Goal: Use online tool/utility: Utilize a website feature to perform a specific function

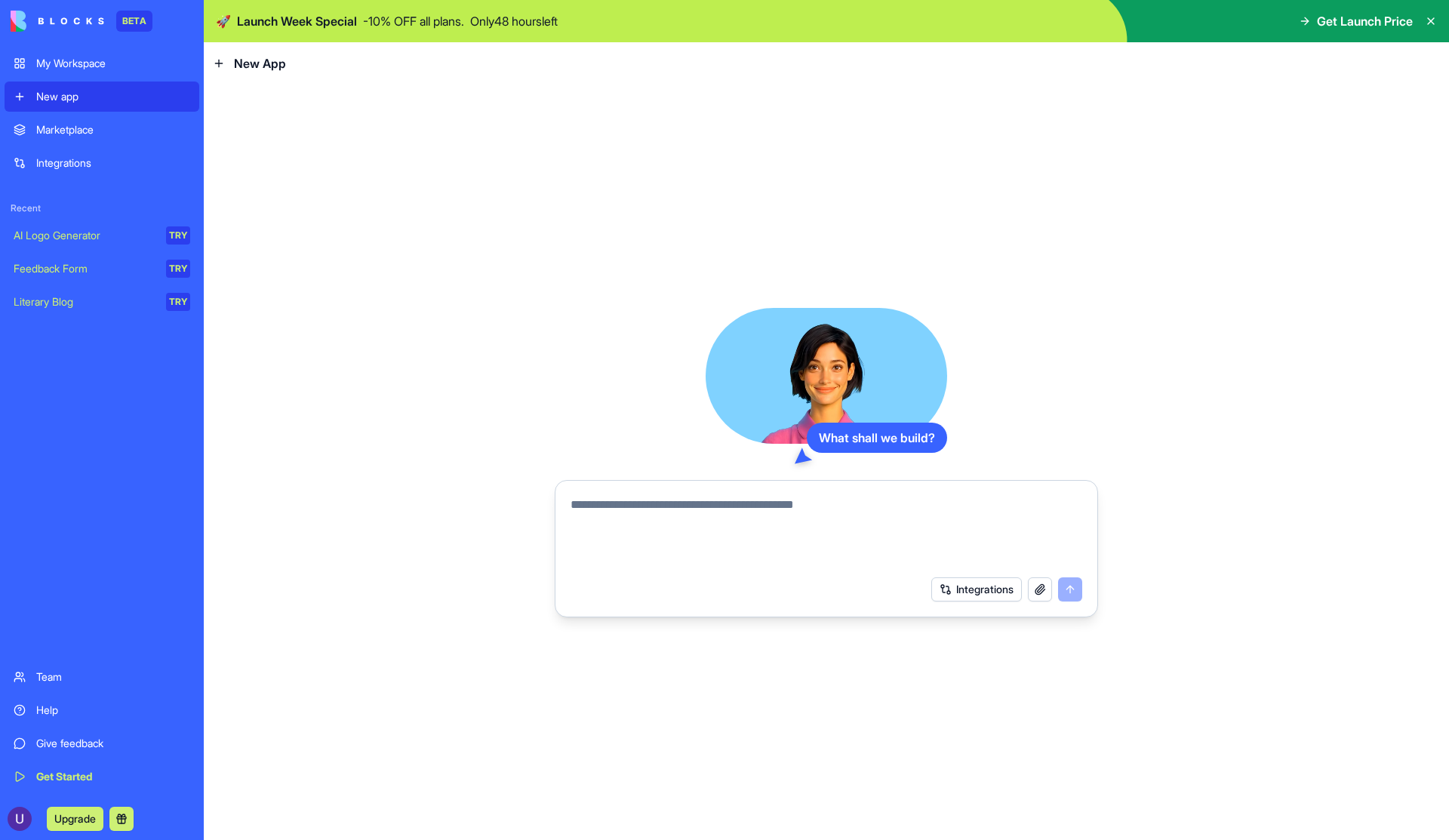
click at [559, 518] on form "Integrations" at bounding box center [827, 548] width 543 height 137
click at [63, 124] on div "Marketplace" at bounding box center [113, 130] width 154 height 15
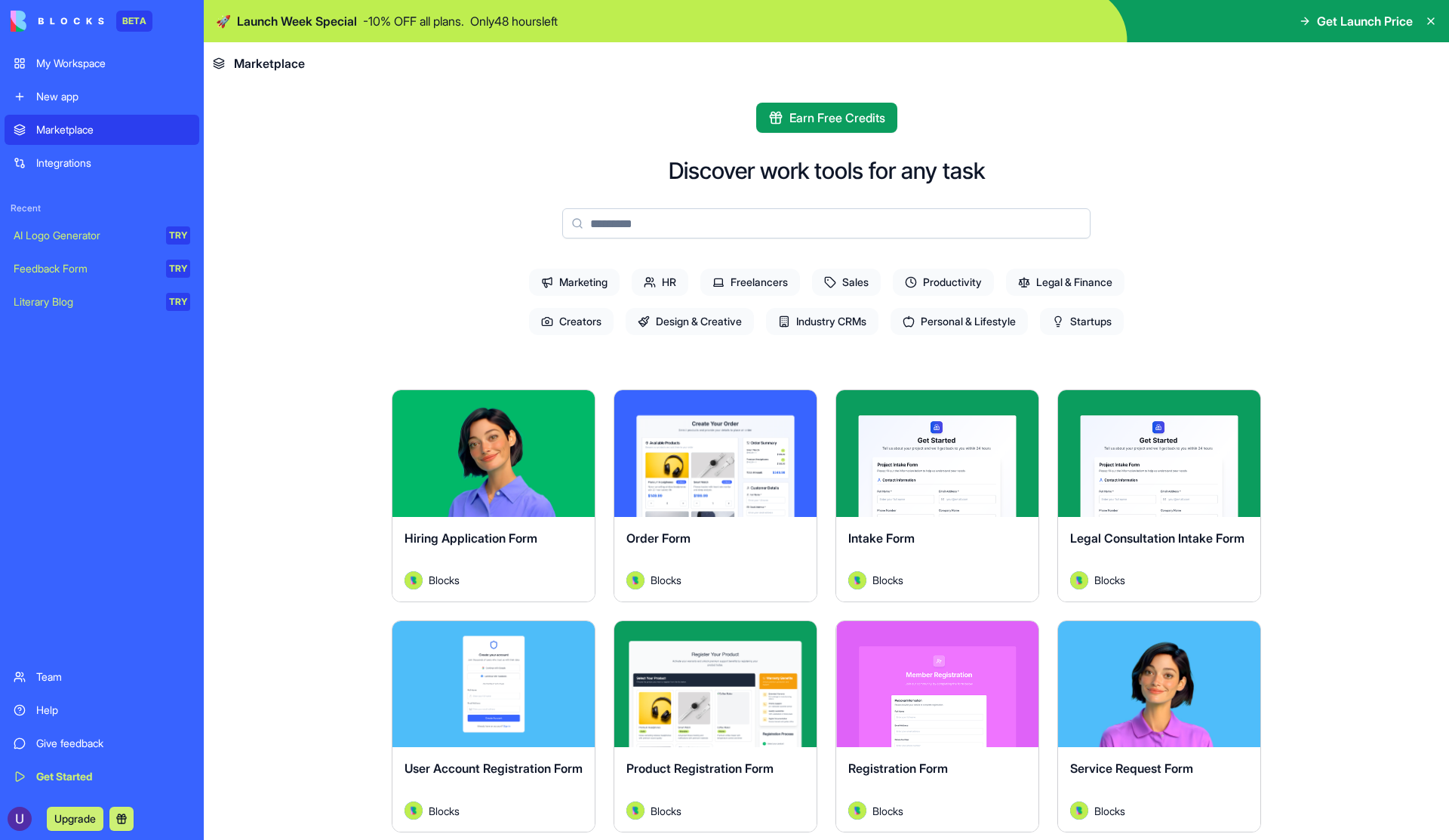
click at [70, 664] on link "Team" at bounding box center [101, 677] width 195 height 30
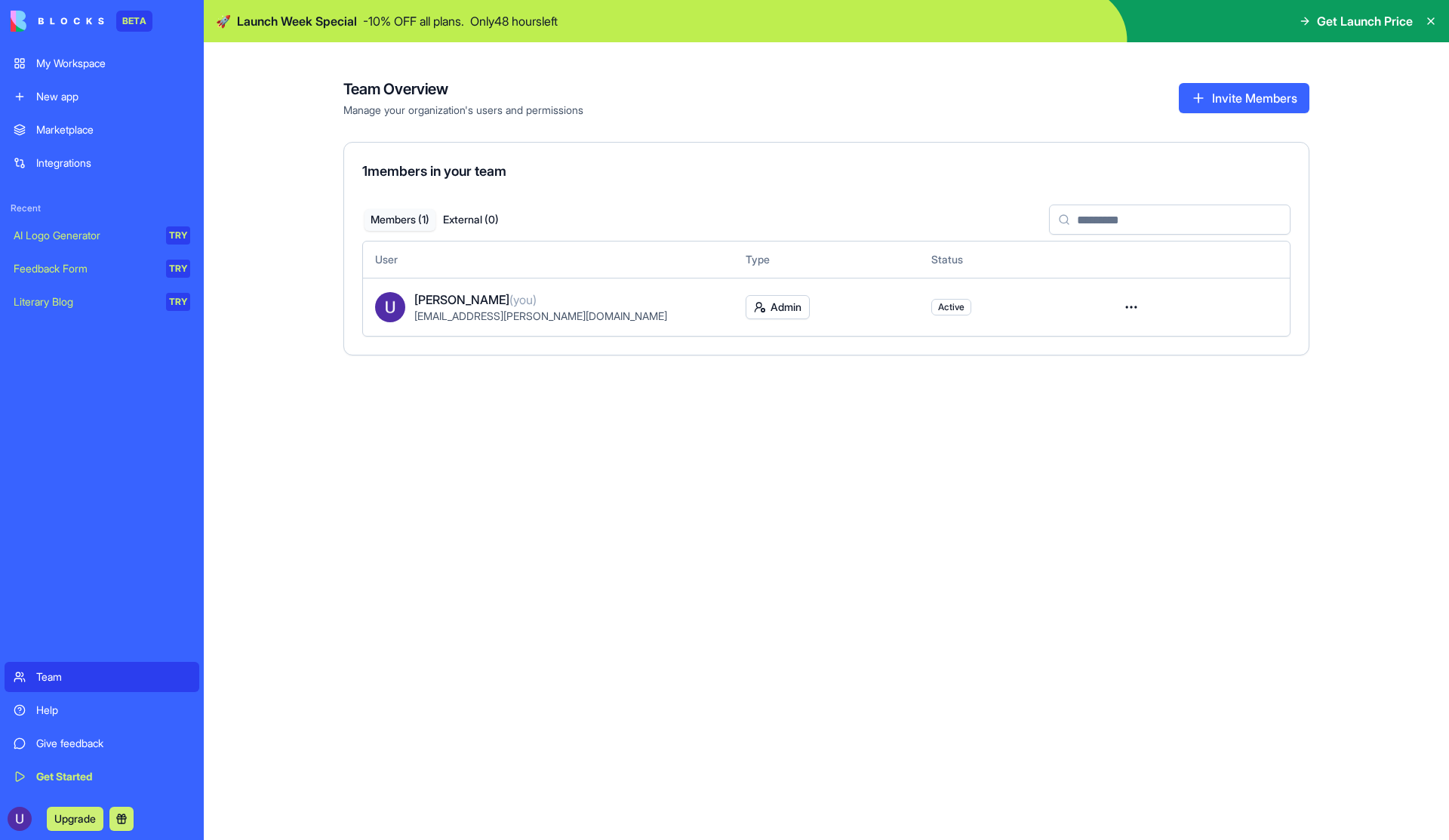
click at [92, 66] on div "My Workspace" at bounding box center [113, 64] width 154 height 15
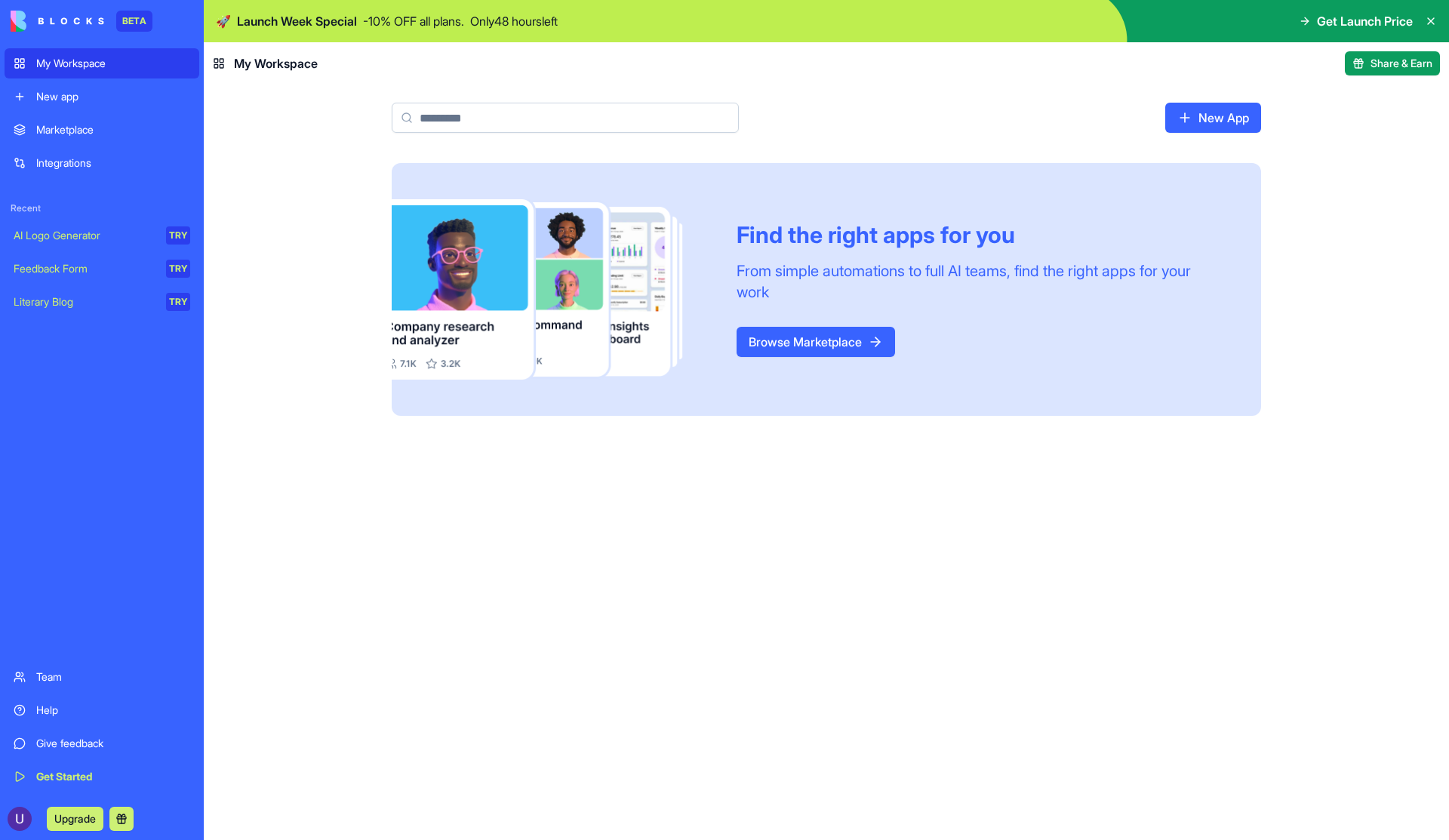
click at [800, 345] on link "Browse Marketplace" at bounding box center [816, 341] width 158 height 30
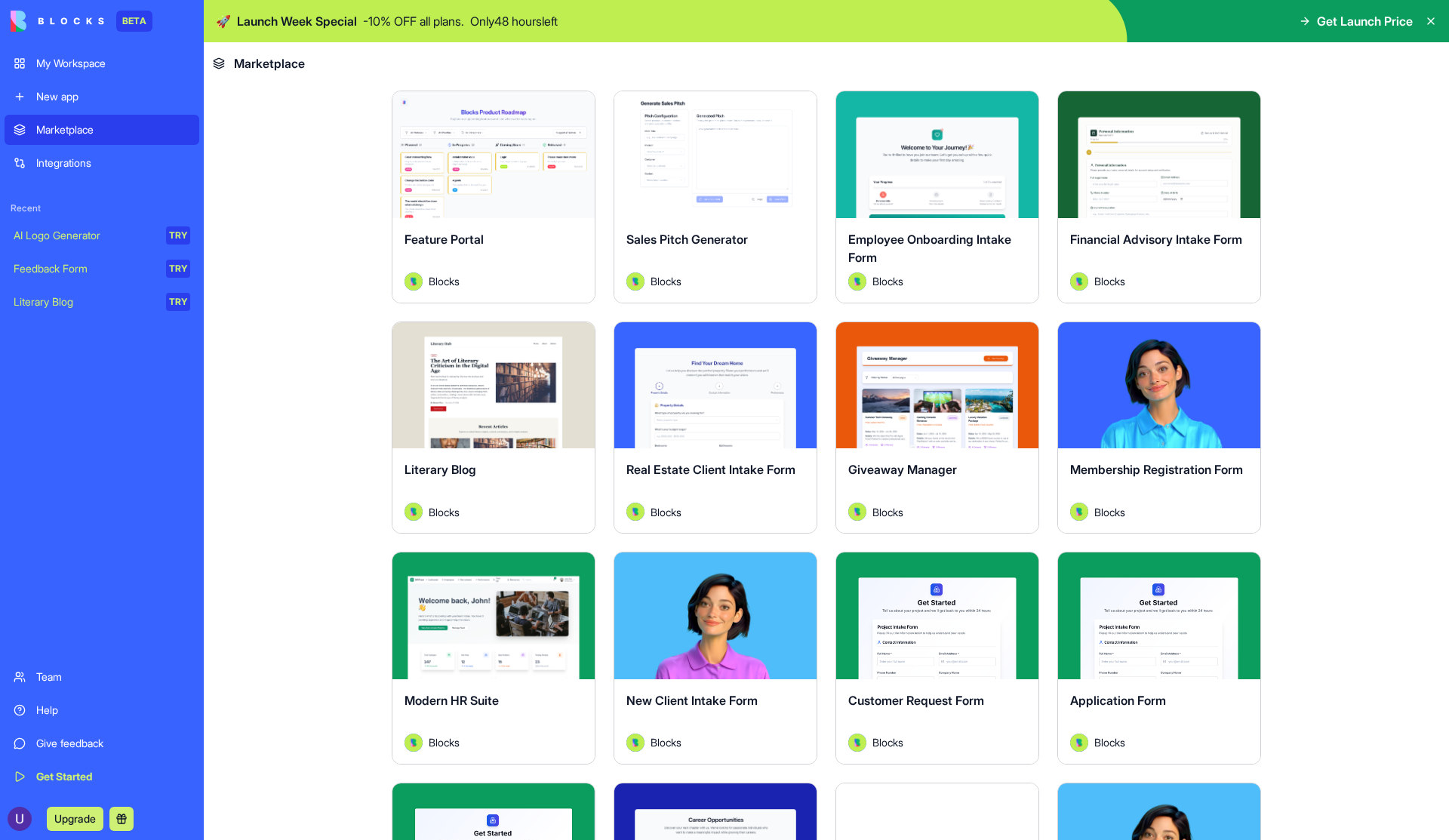
scroll to position [1335, 0]
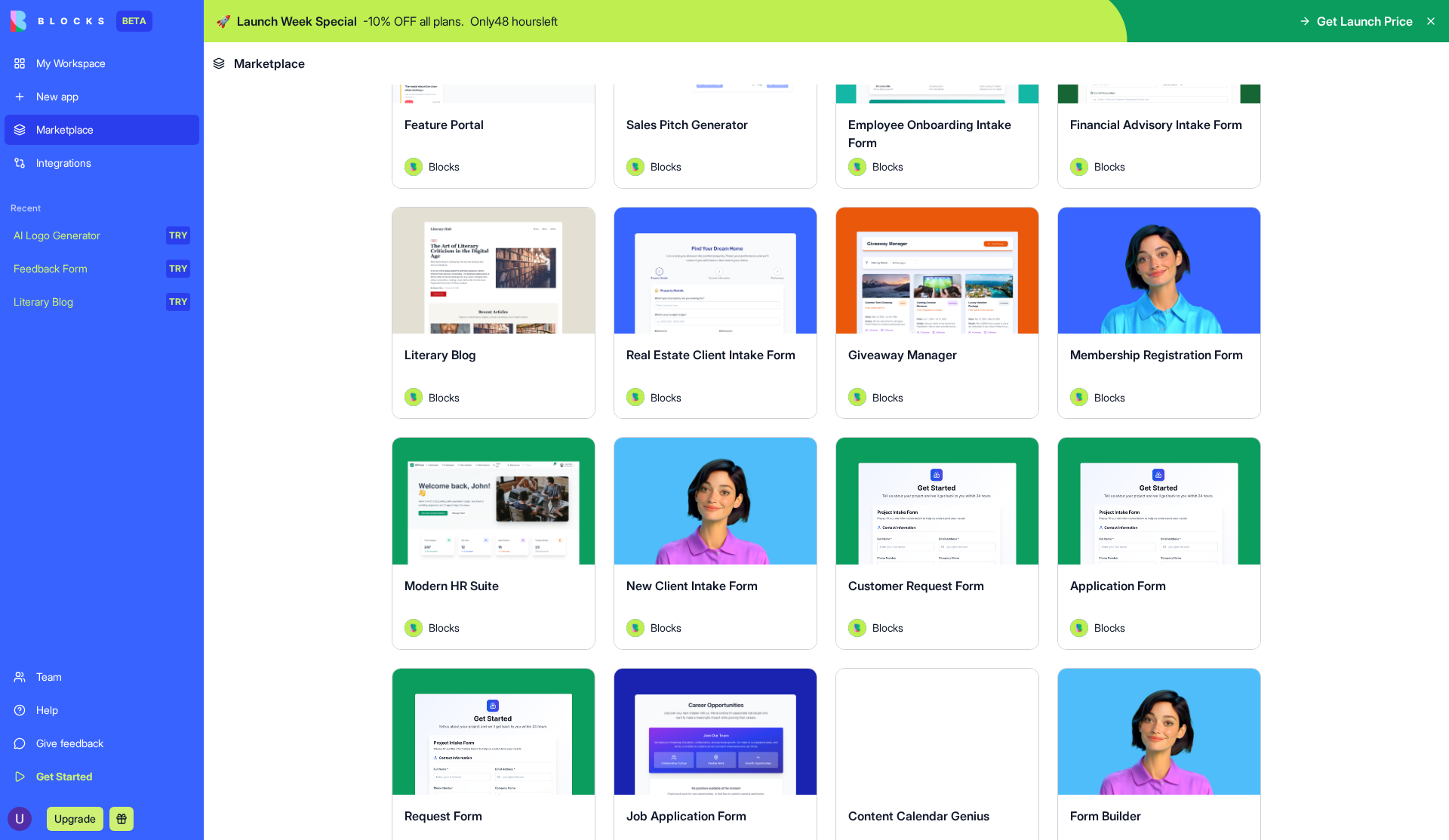
click at [655, 532] on div "Explore" at bounding box center [716, 500] width 203 height 127
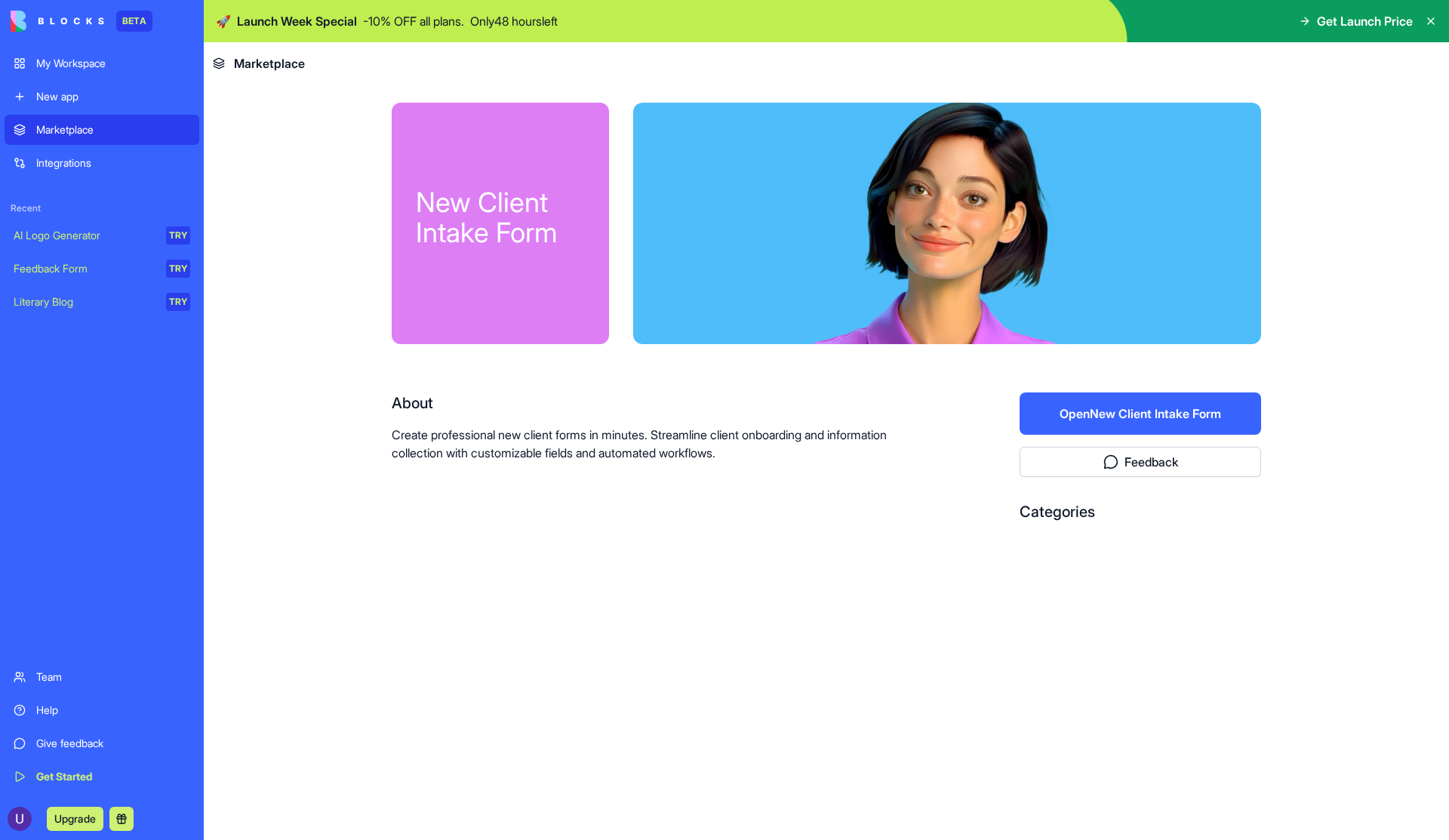
click at [558, 429] on p "Create professional new client forms in minutes. Streamline client onboarding a…" at bounding box center [657, 443] width 531 height 37
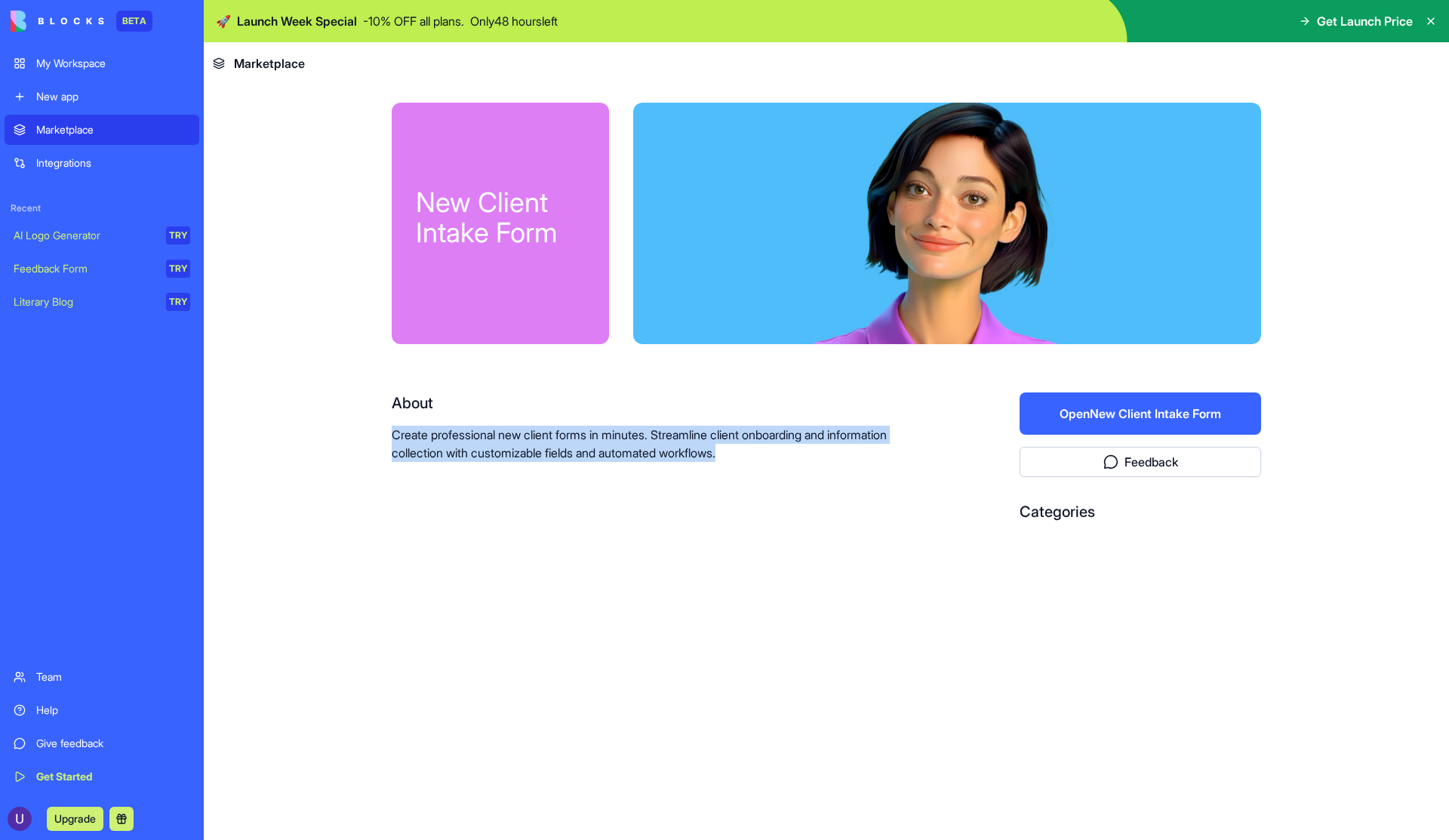
click at [558, 429] on p "Create professional new client forms in minutes. Streamline client onboarding a…" at bounding box center [657, 443] width 531 height 37
click at [830, 414] on div "About Create professional new client forms in minutes. Streamline client onboar…" at bounding box center [657, 427] width 531 height 70
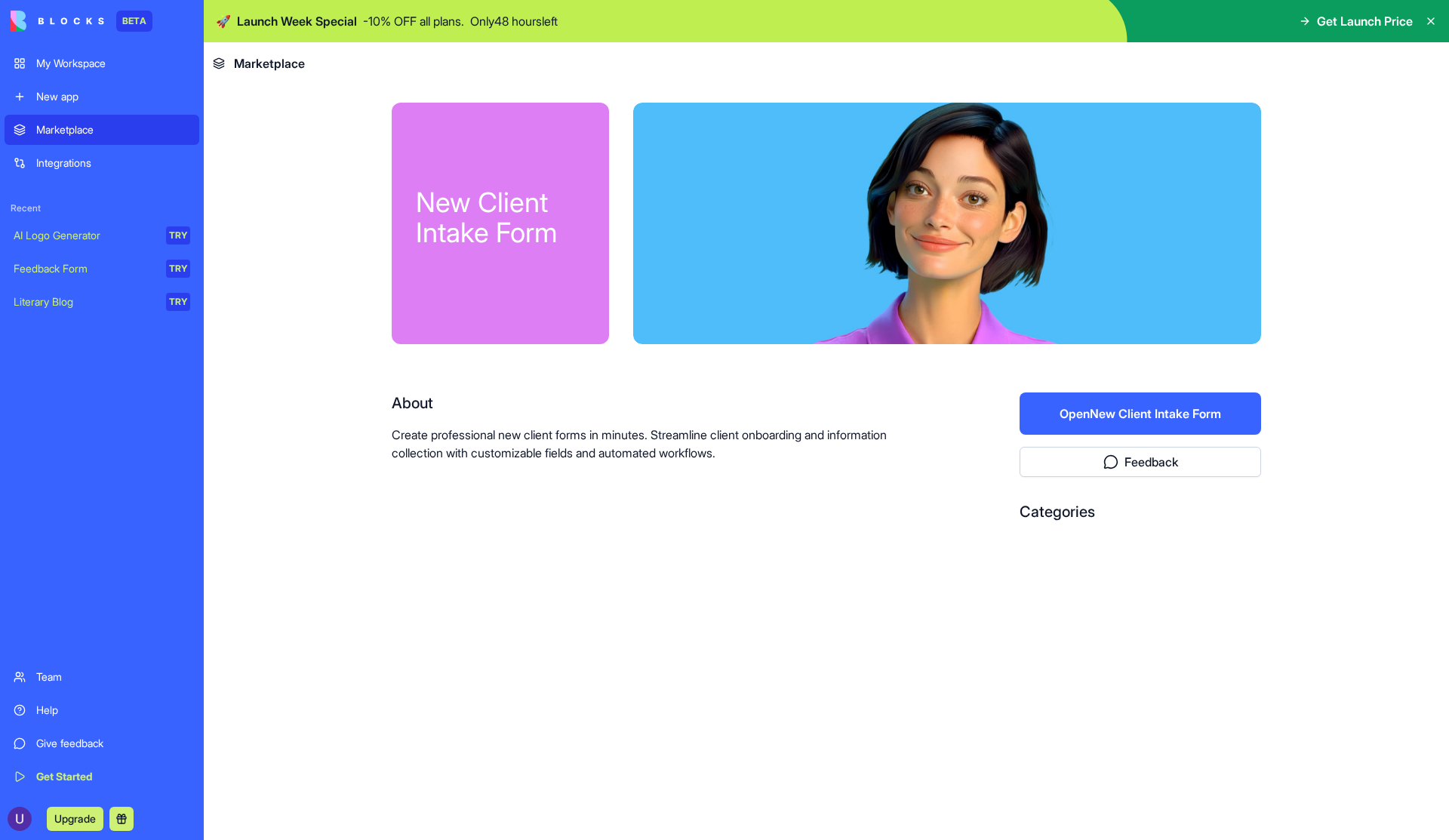
click at [932, 233] on div at bounding box center [948, 224] width 628 height 242
click at [1065, 415] on button "Open New Client Intake Form" at bounding box center [1141, 414] width 242 height 43
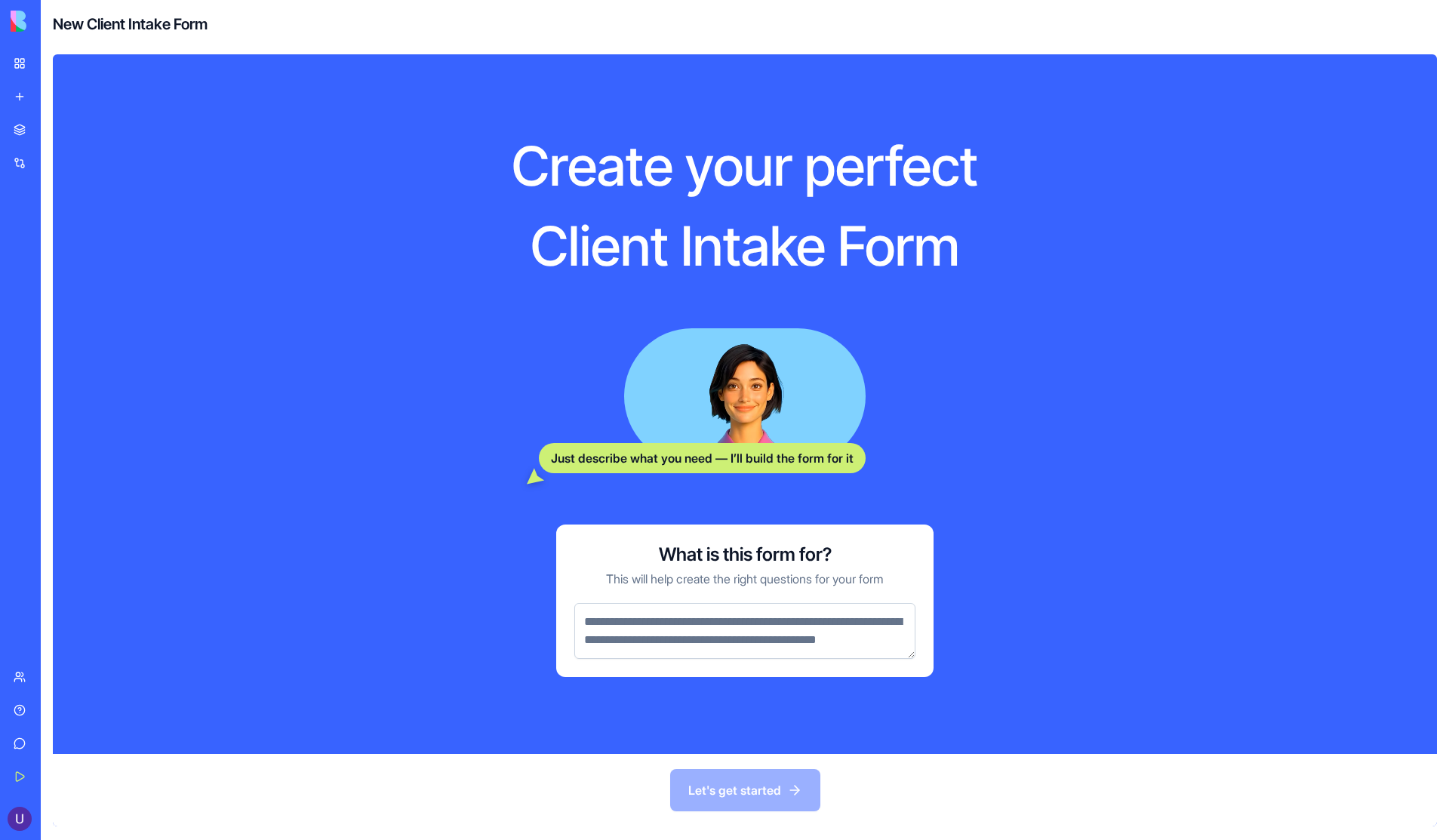
click at [622, 449] on div "Just describe what you need — I’ll build the form for it" at bounding box center [702, 457] width 327 height 30
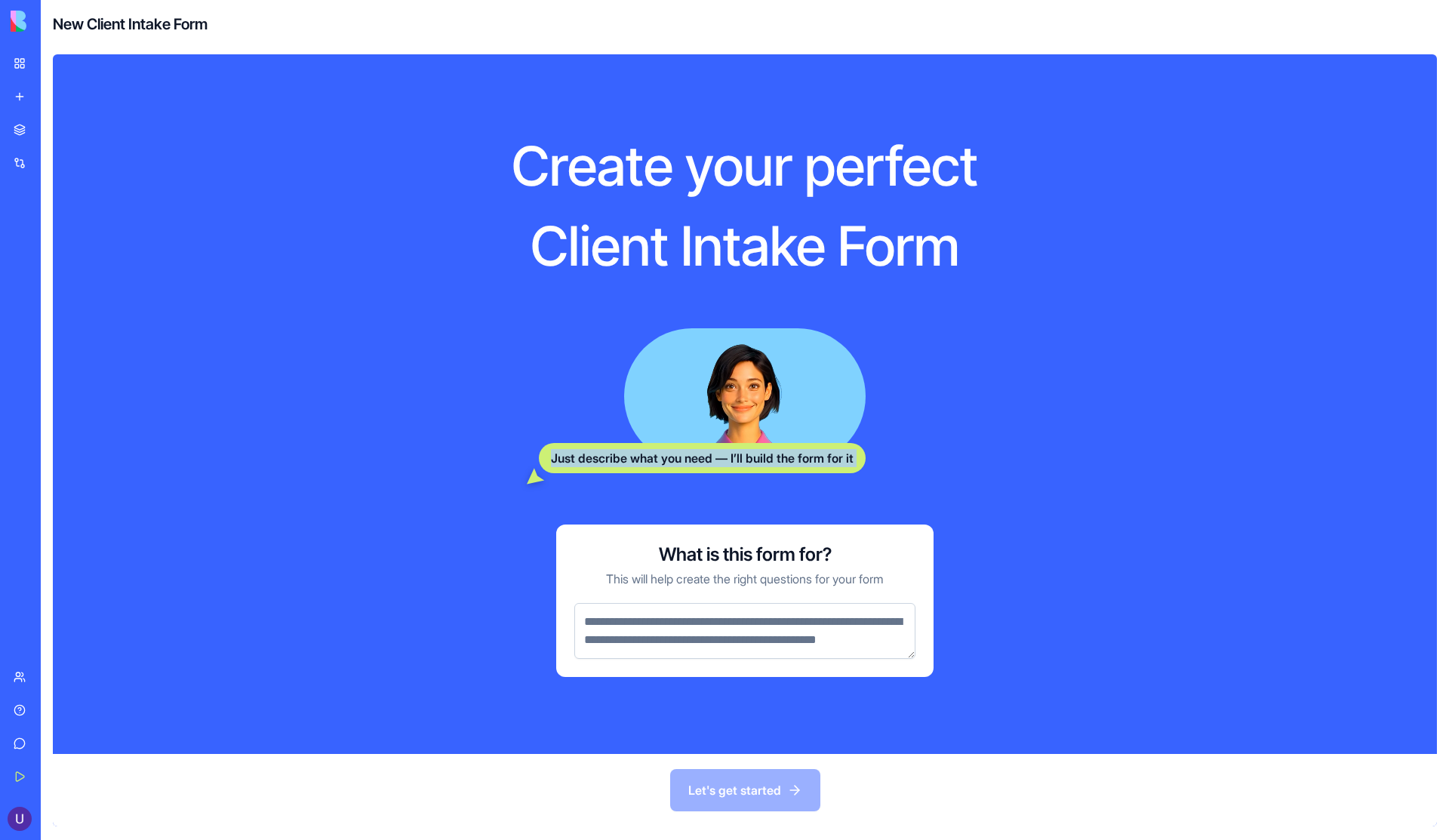
click at [622, 449] on div "Just describe what you need — I’ll build the form for it" at bounding box center [702, 457] width 327 height 30
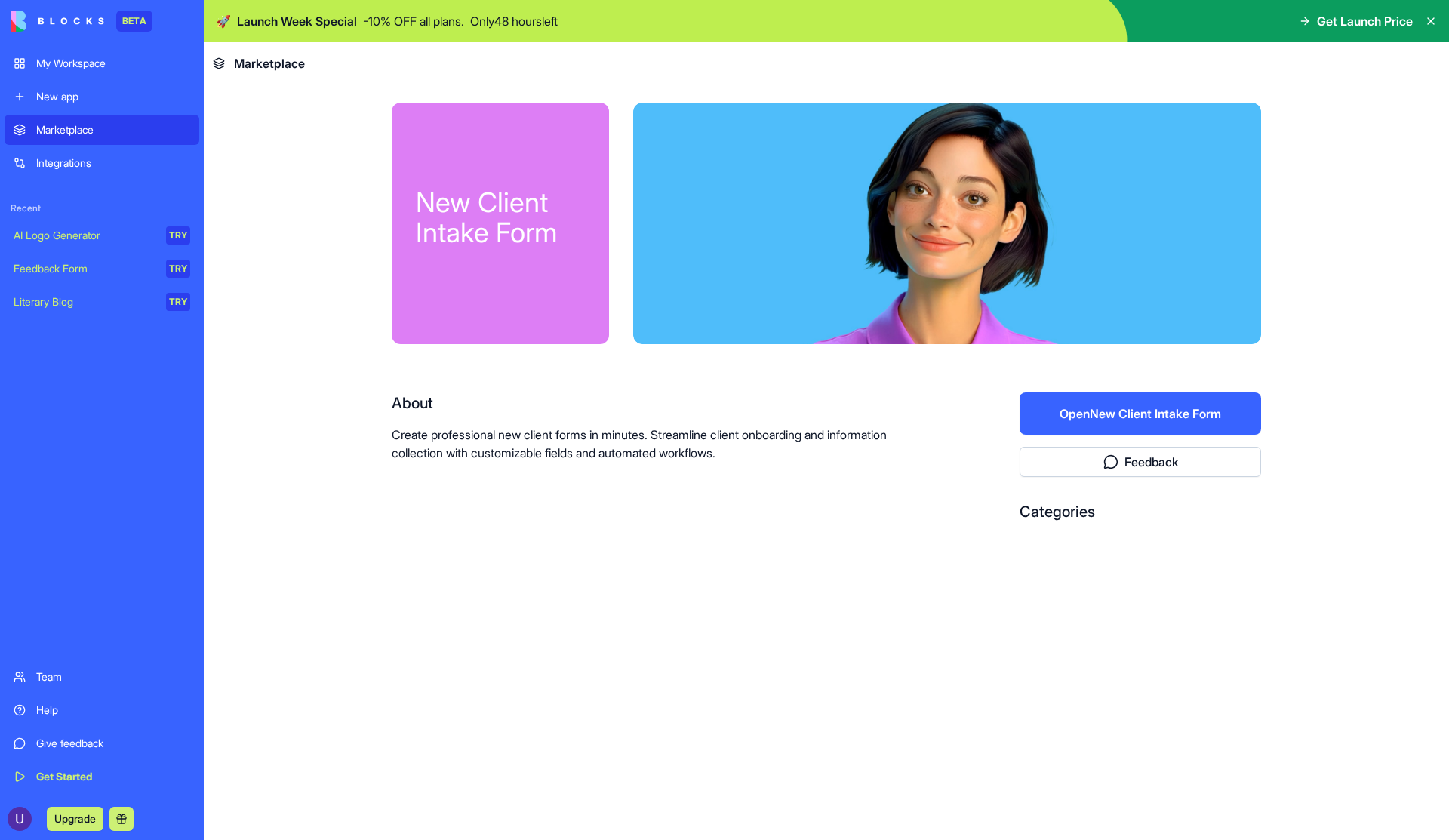
click at [85, 169] on div "Integrations" at bounding box center [113, 163] width 154 height 15
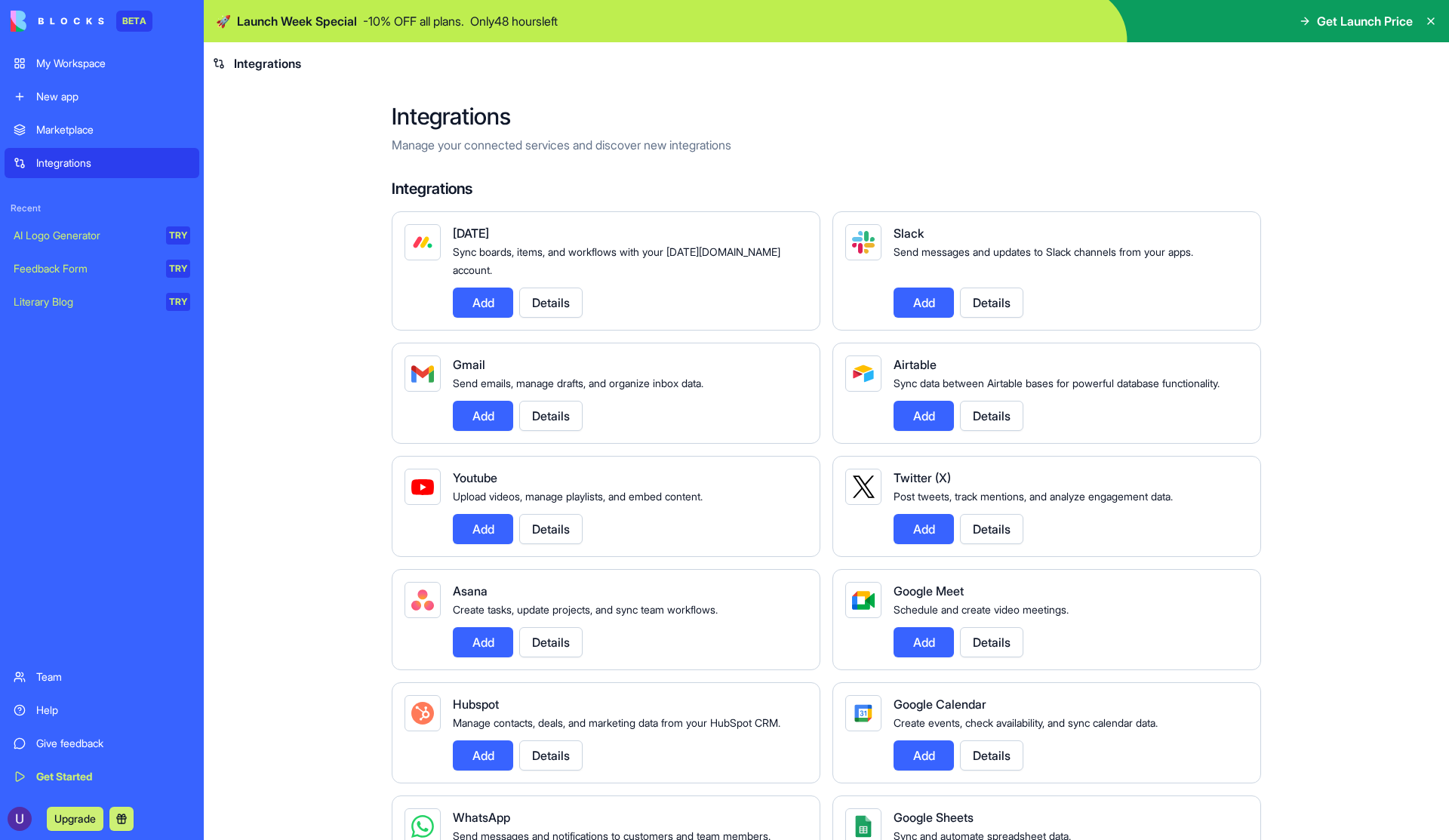
click at [132, 73] on link "My Workspace" at bounding box center [101, 63] width 195 height 30
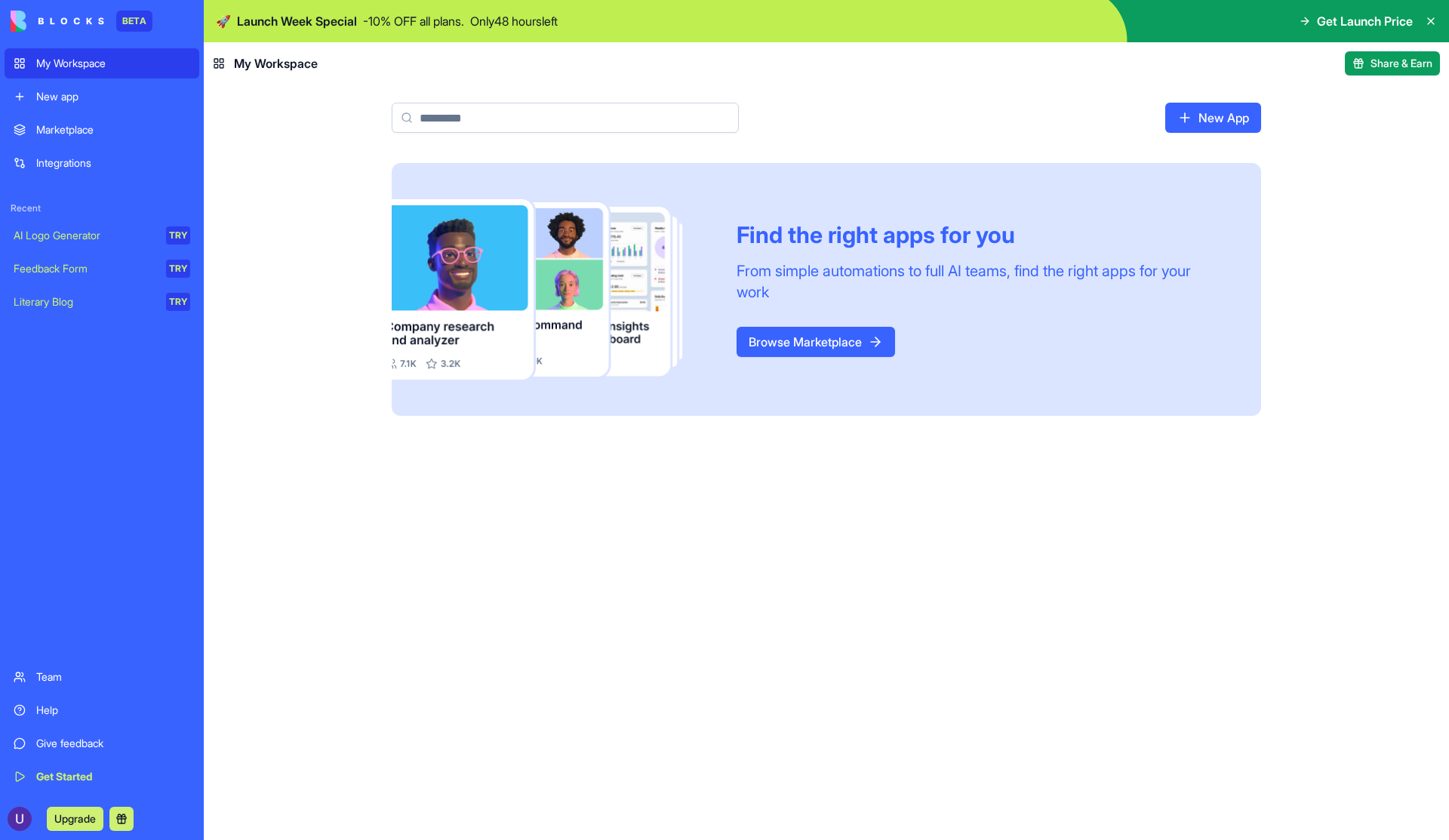
click at [83, 232] on div "AI Logo Generator" at bounding box center [84, 236] width 142 height 15
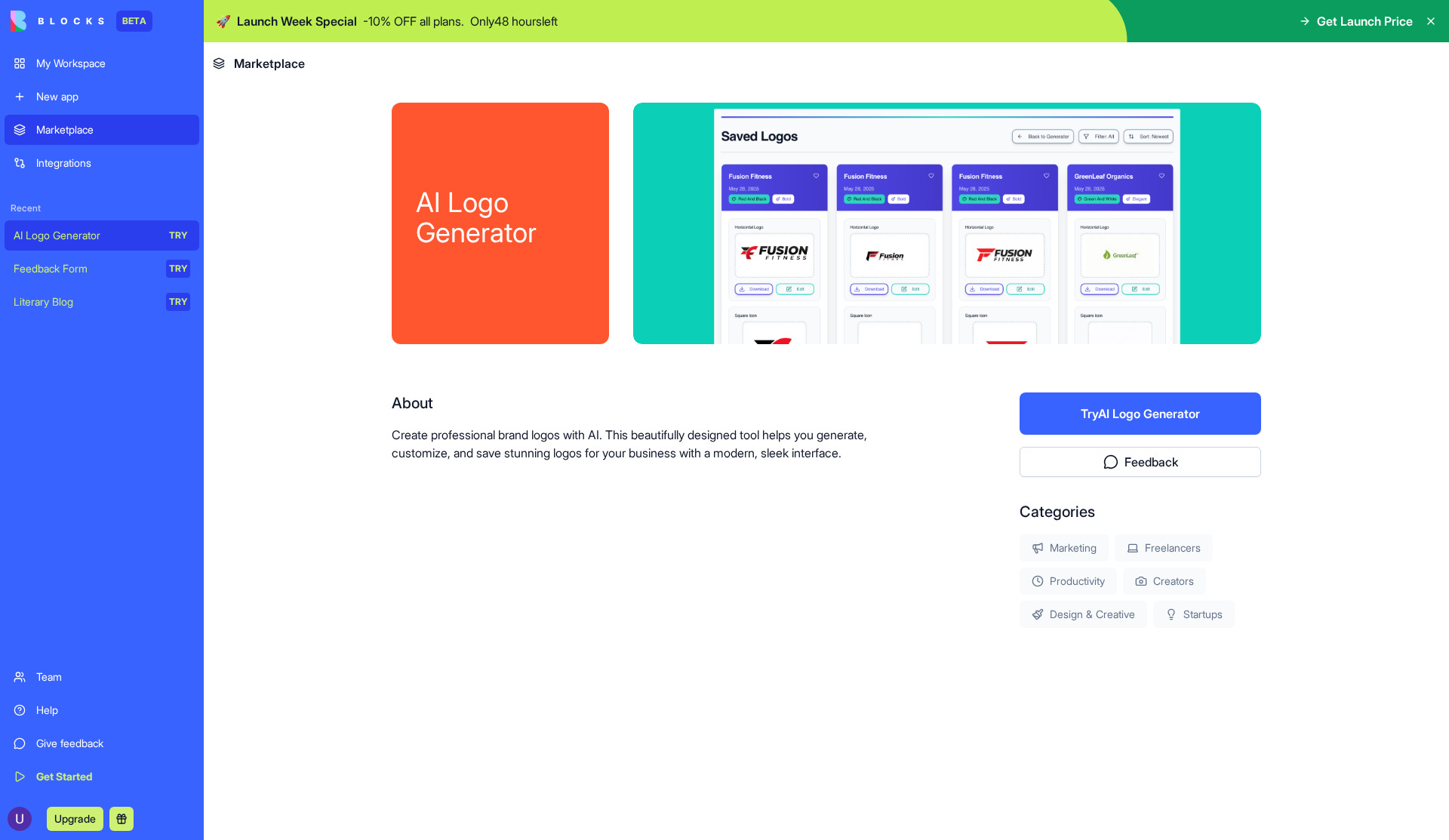
click at [669, 431] on p "Create professional brand logos with AI. This beautifully designed tool helps y…" at bounding box center [657, 443] width 531 height 37
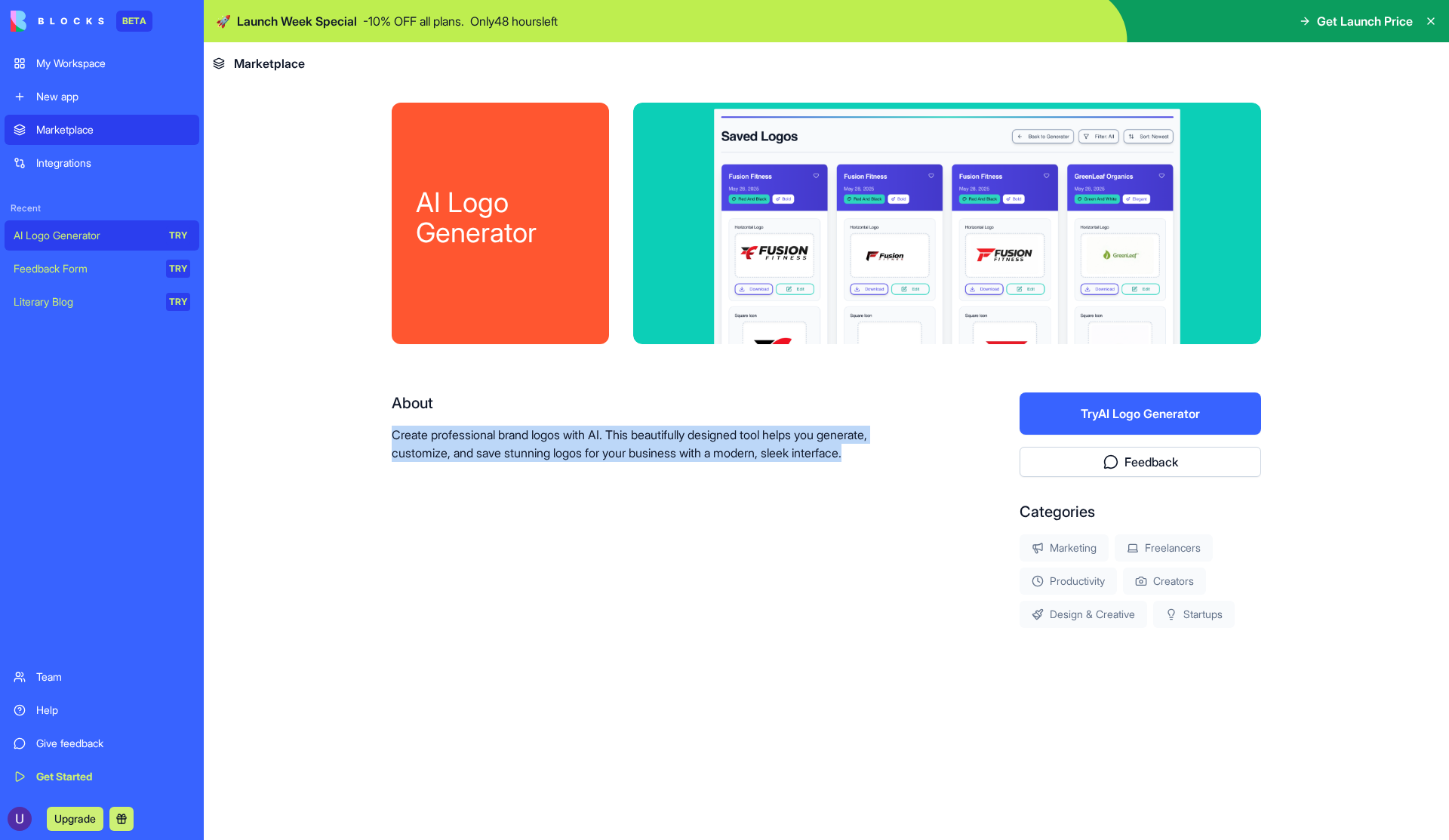
click at [669, 431] on p "Create professional brand logos with AI. This beautifully designed tool helps y…" at bounding box center [657, 443] width 531 height 37
click at [1097, 397] on button "Try AI Logo Generator" at bounding box center [1141, 414] width 242 height 43
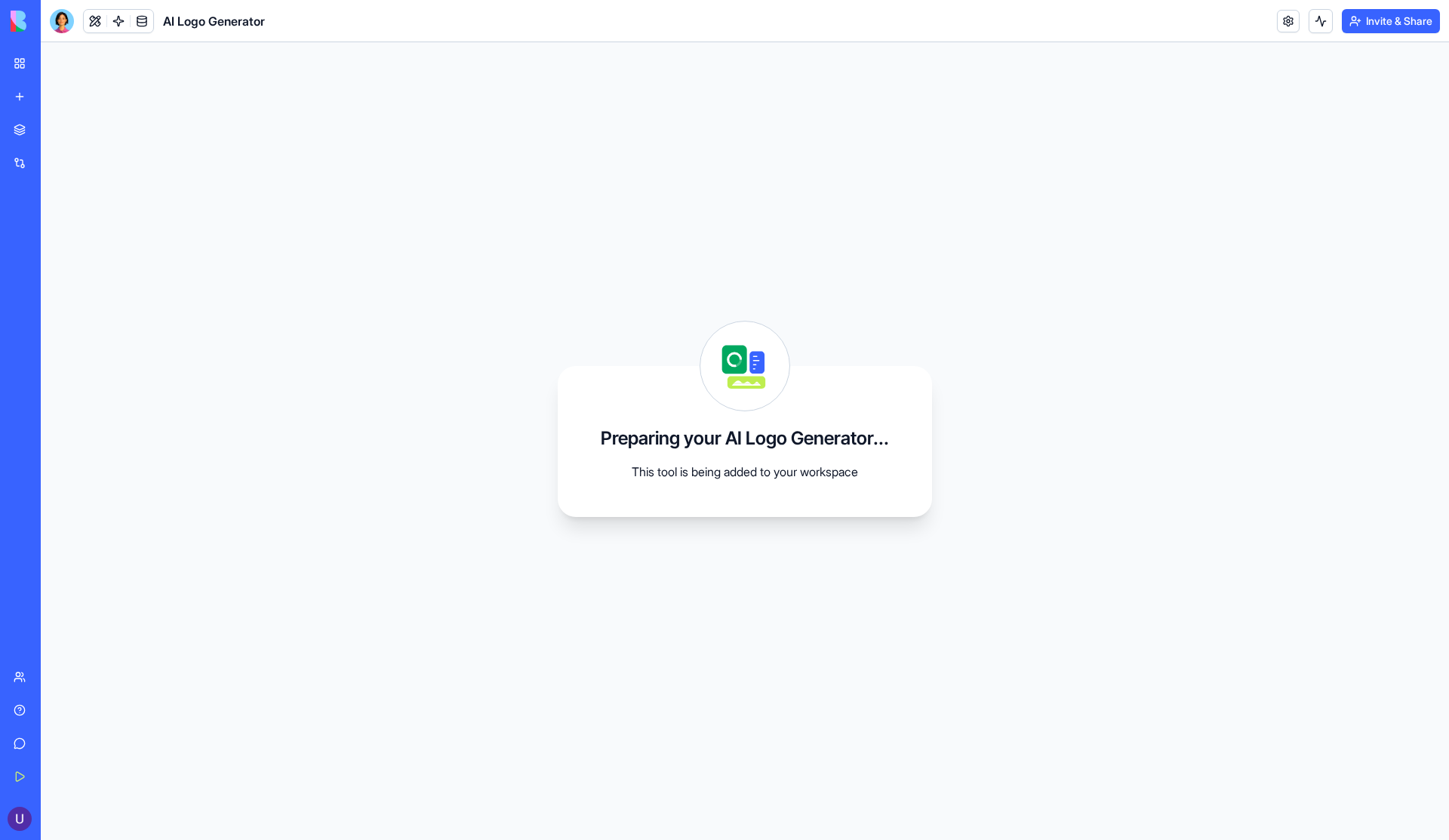
click at [63, 25] on div at bounding box center [62, 21] width 24 height 24
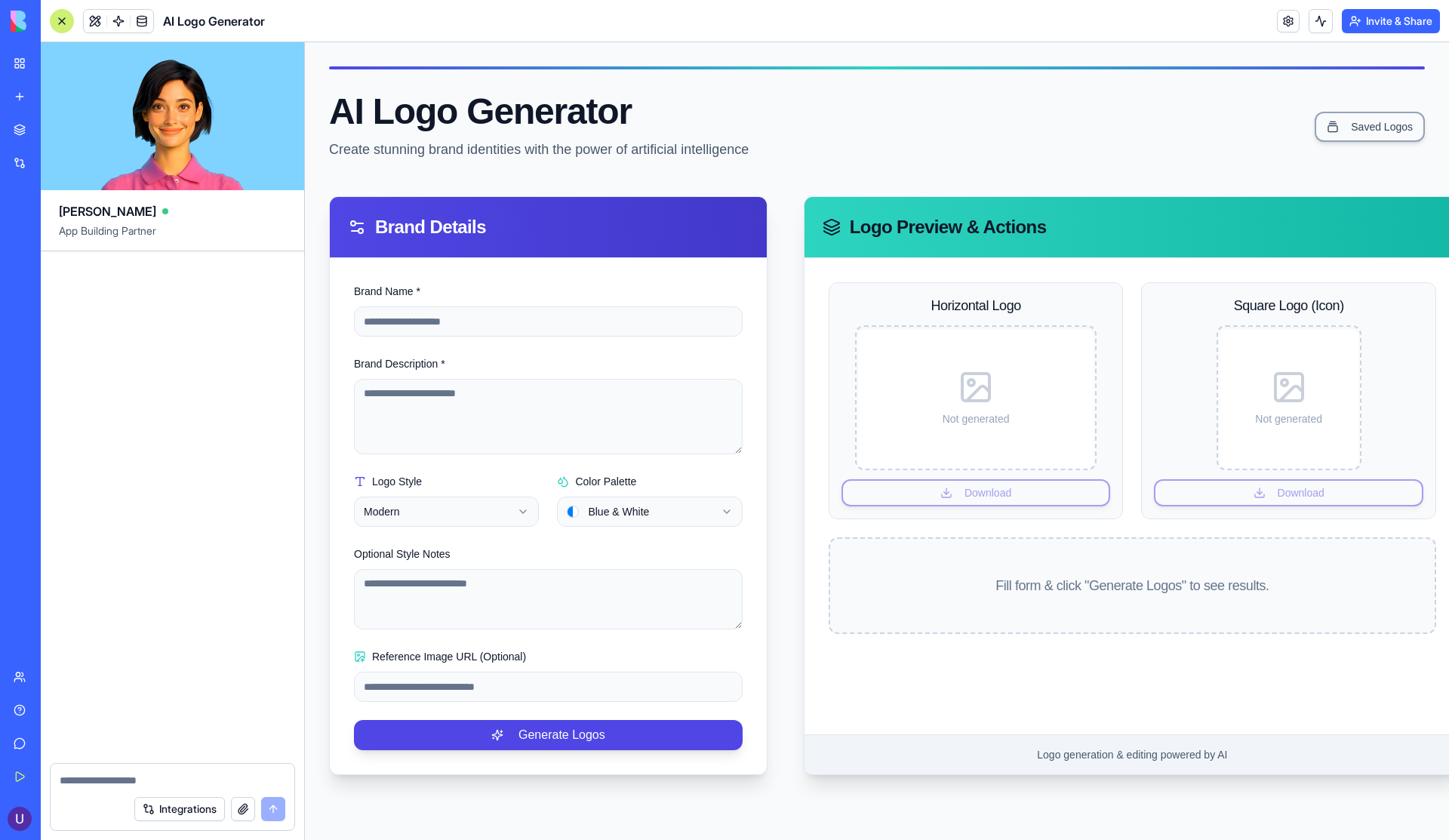
click at [63, 25] on div at bounding box center [62, 21] width 24 height 24
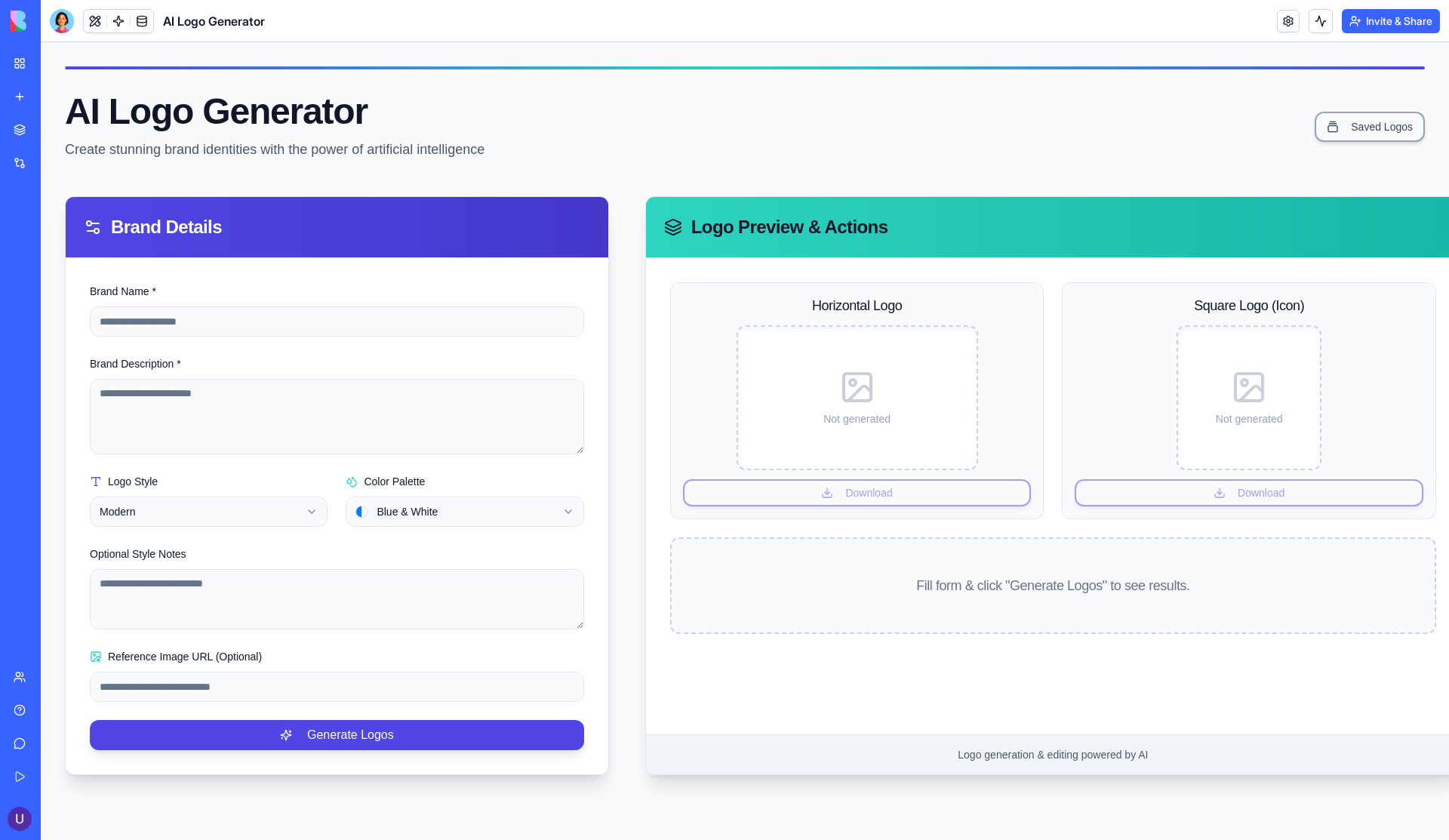
click at [356, 326] on input "Brand Name *" at bounding box center [337, 321] width 495 height 30
type input "********"
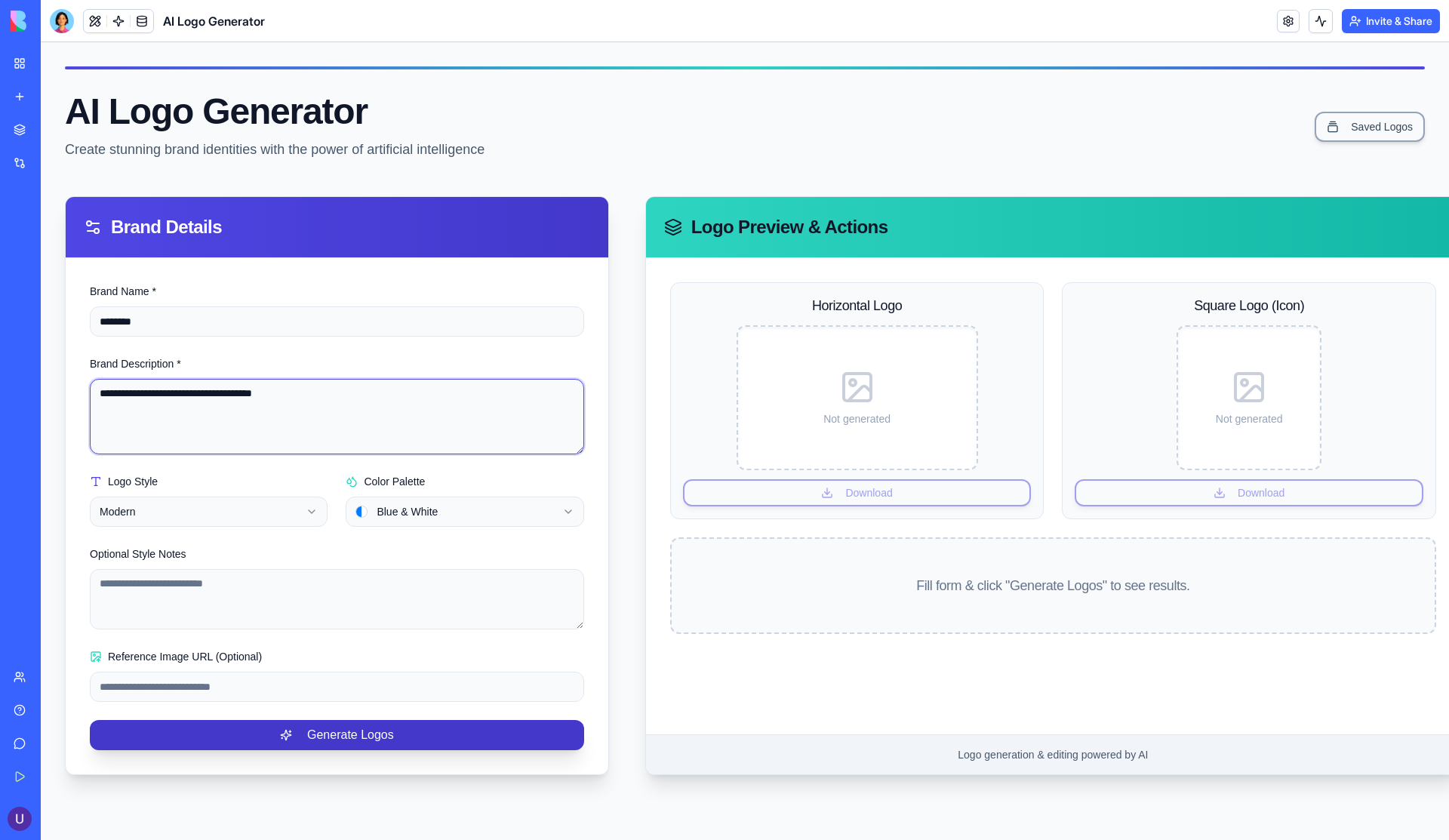
type textarea "**********"
click at [283, 724] on button "Generate Logos" at bounding box center [337, 734] width 495 height 30
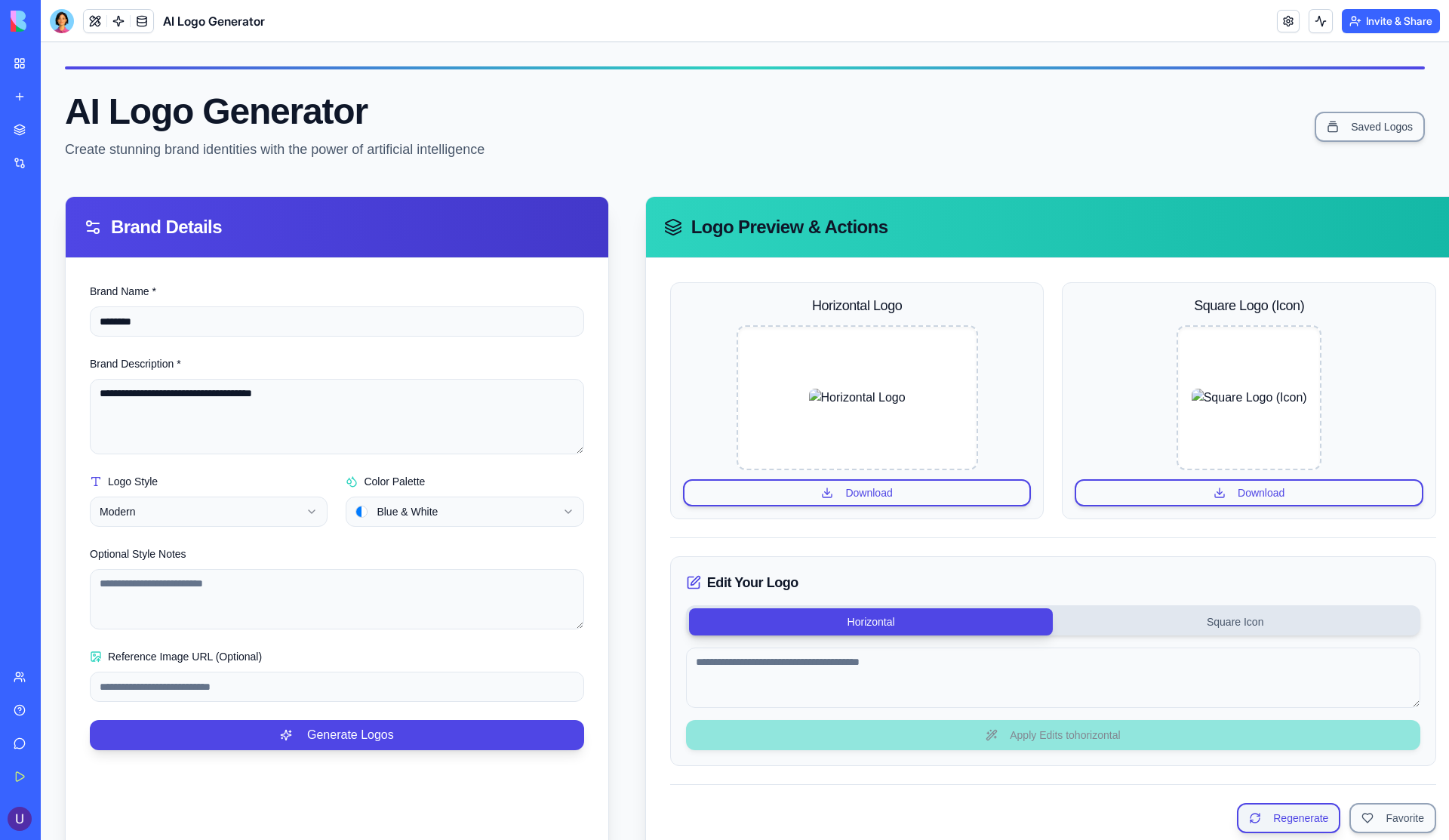
click at [1308, 809] on button "Regenerate" at bounding box center [1288, 817] width 103 height 30
